Goal: Transaction & Acquisition: Download file/media

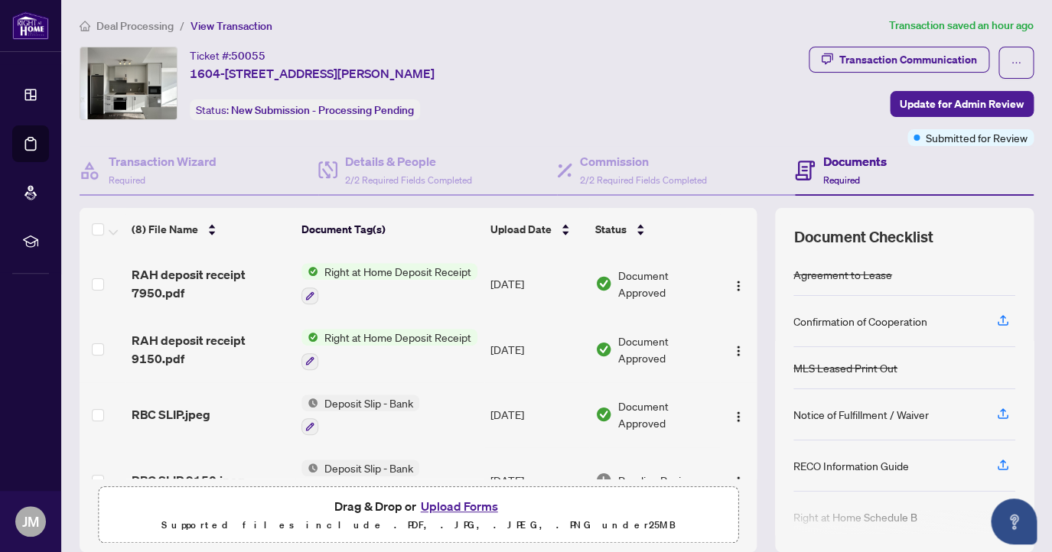
scroll to position [111, 0]
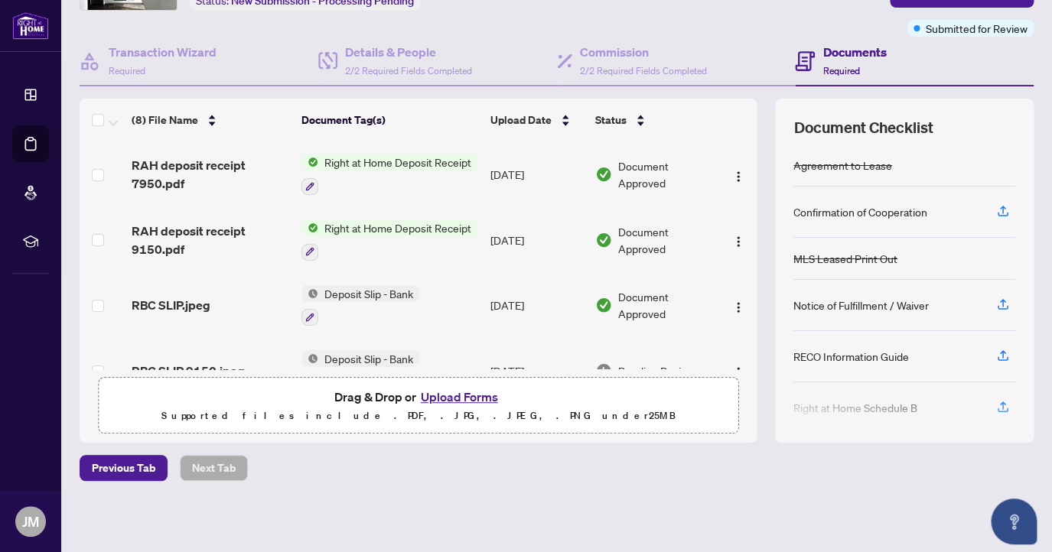
click at [431, 162] on span "Right at Home Deposit Receipt" at bounding box center [397, 162] width 159 height 17
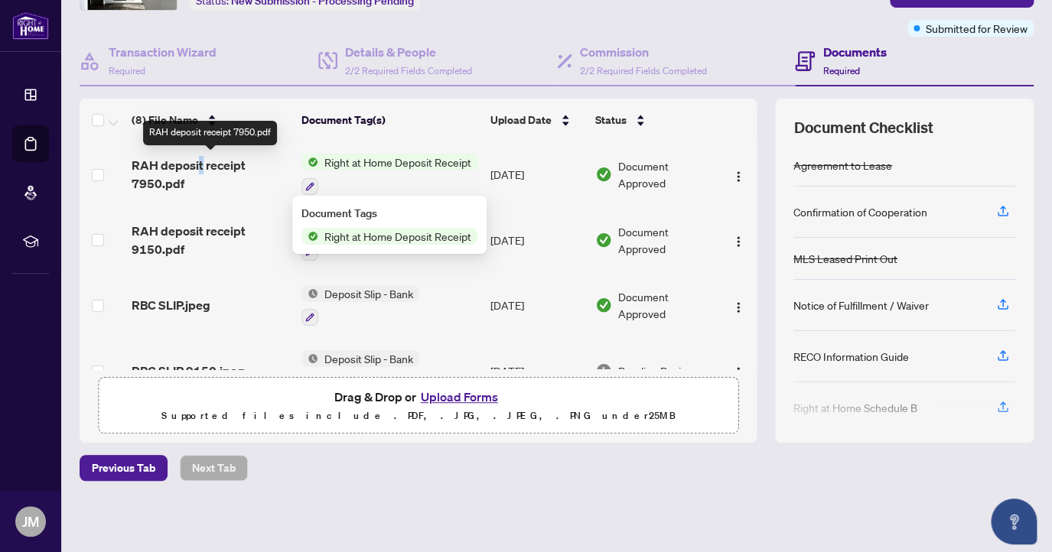
click at [199, 171] on span "RAH deposit receipt 7950.pdf" at bounding box center [210, 174] width 157 height 37
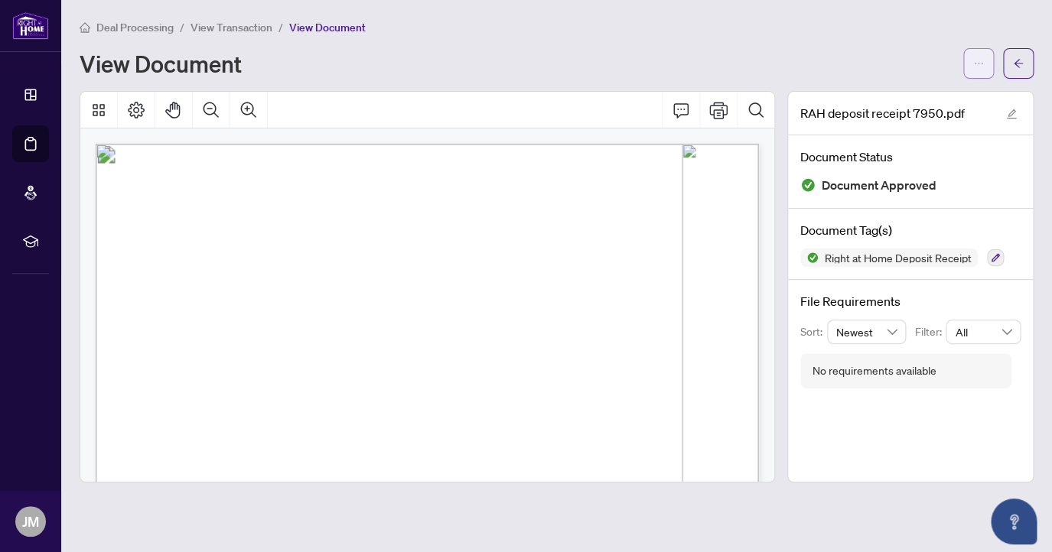
click at [985, 70] on button "button" at bounding box center [978, 63] width 31 height 31
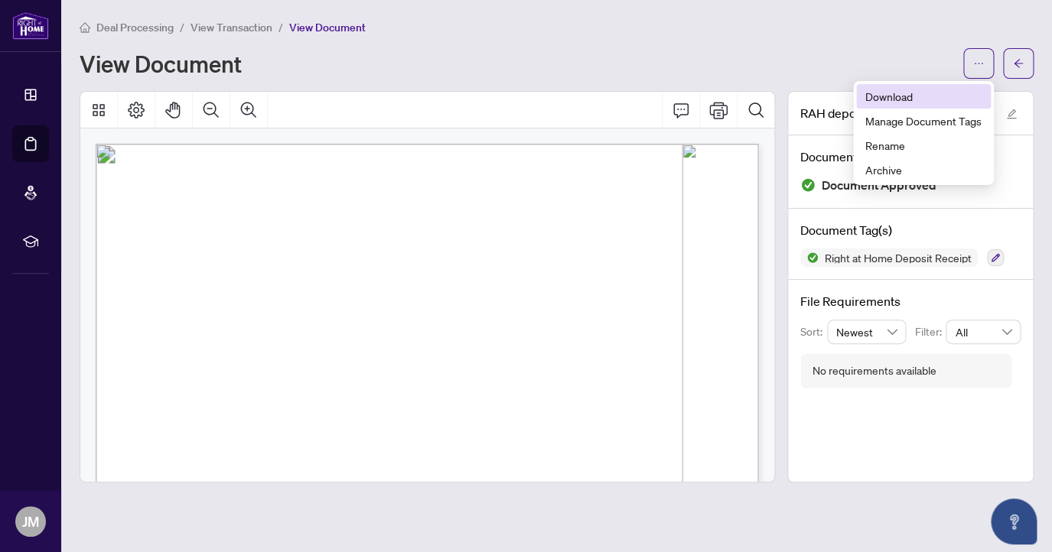
click at [905, 93] on span "Download" at bounding box center [923, 96] width 116 height 17
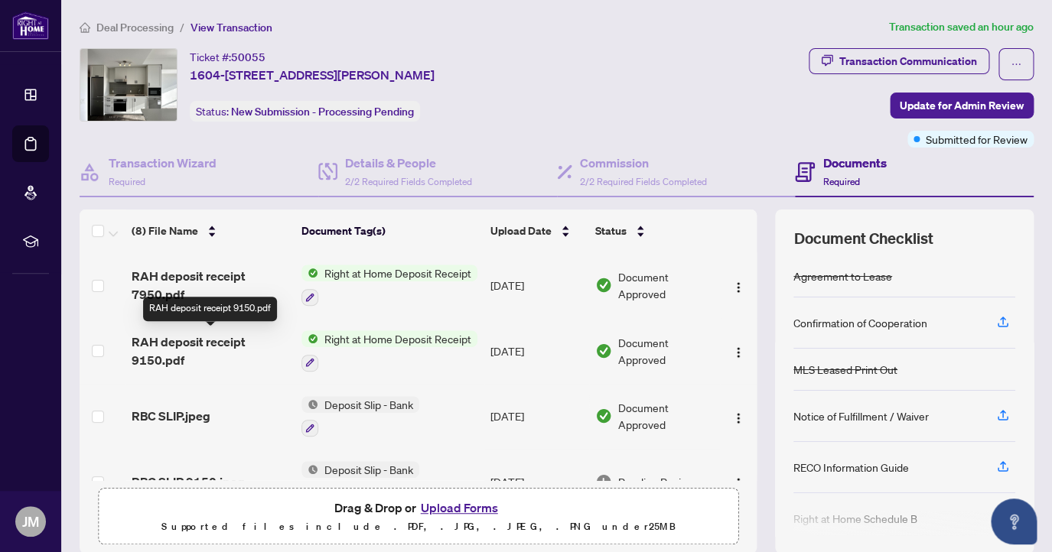
click at [183, 347] on span "RAH deposit receipt 9150.pdf" at bounding box center [210, 351] width 157 height 37
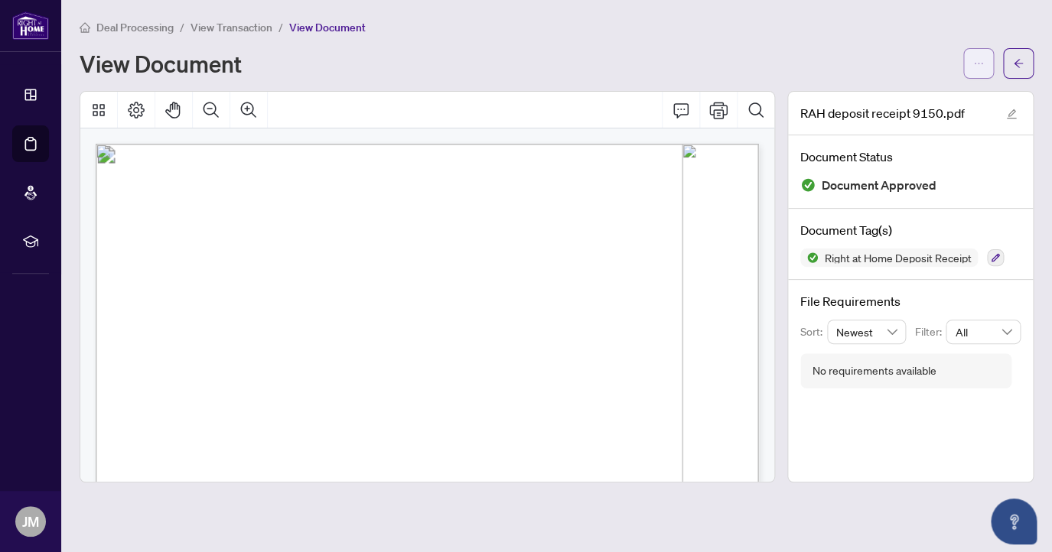
click at [985, 65] on button "button" at bounding box center [978, 63] width 31 height 31
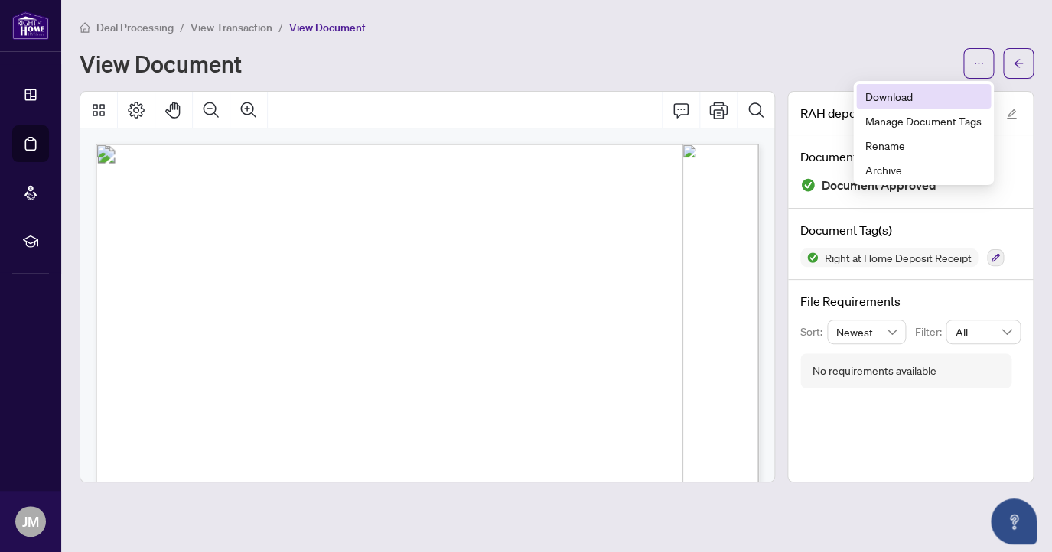
click at [893, 101] on span "Download" at bounding box center [923, 96] width 116 height 17
